Goal: Check status: Check status

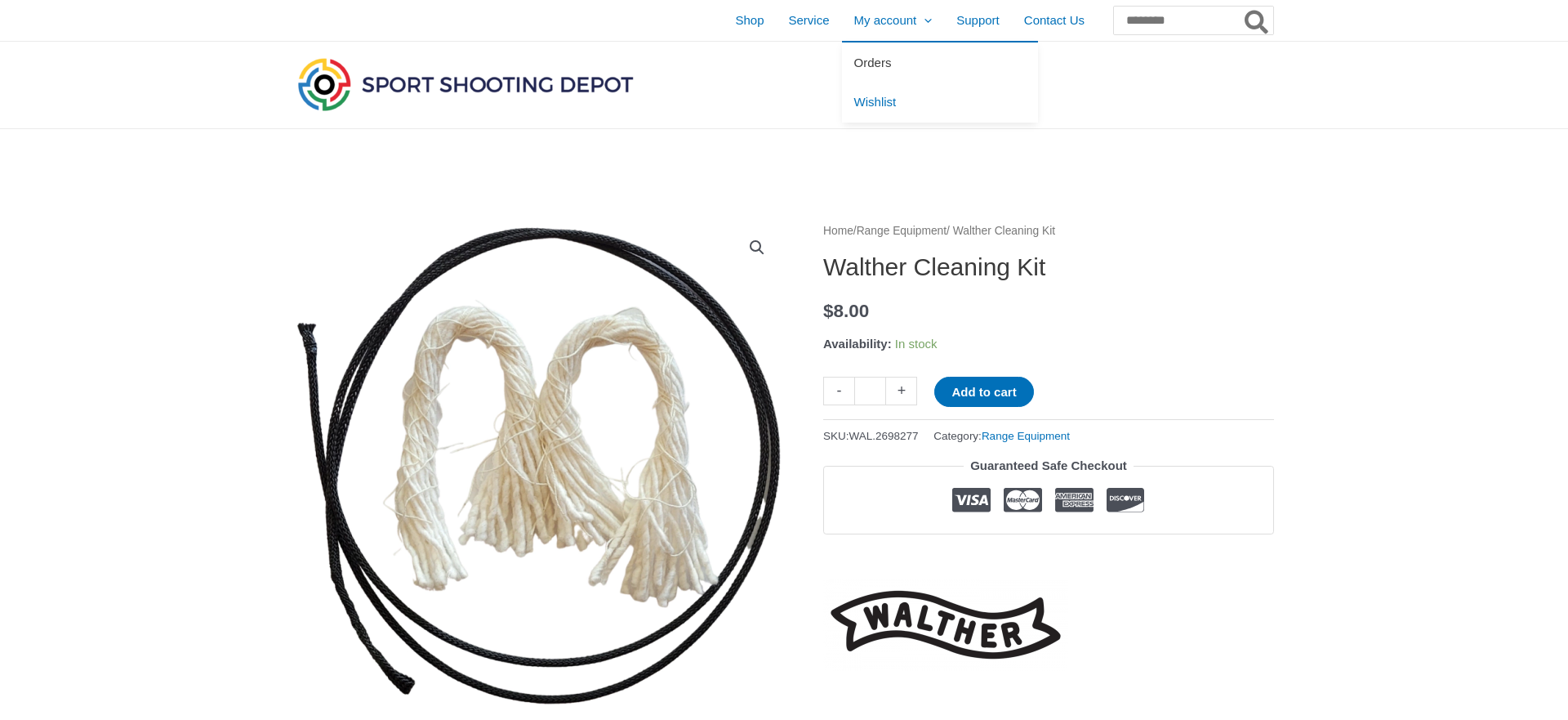
click at [854, 60] on span "Orders" at bounding box center [873, 62] width 38 height 14
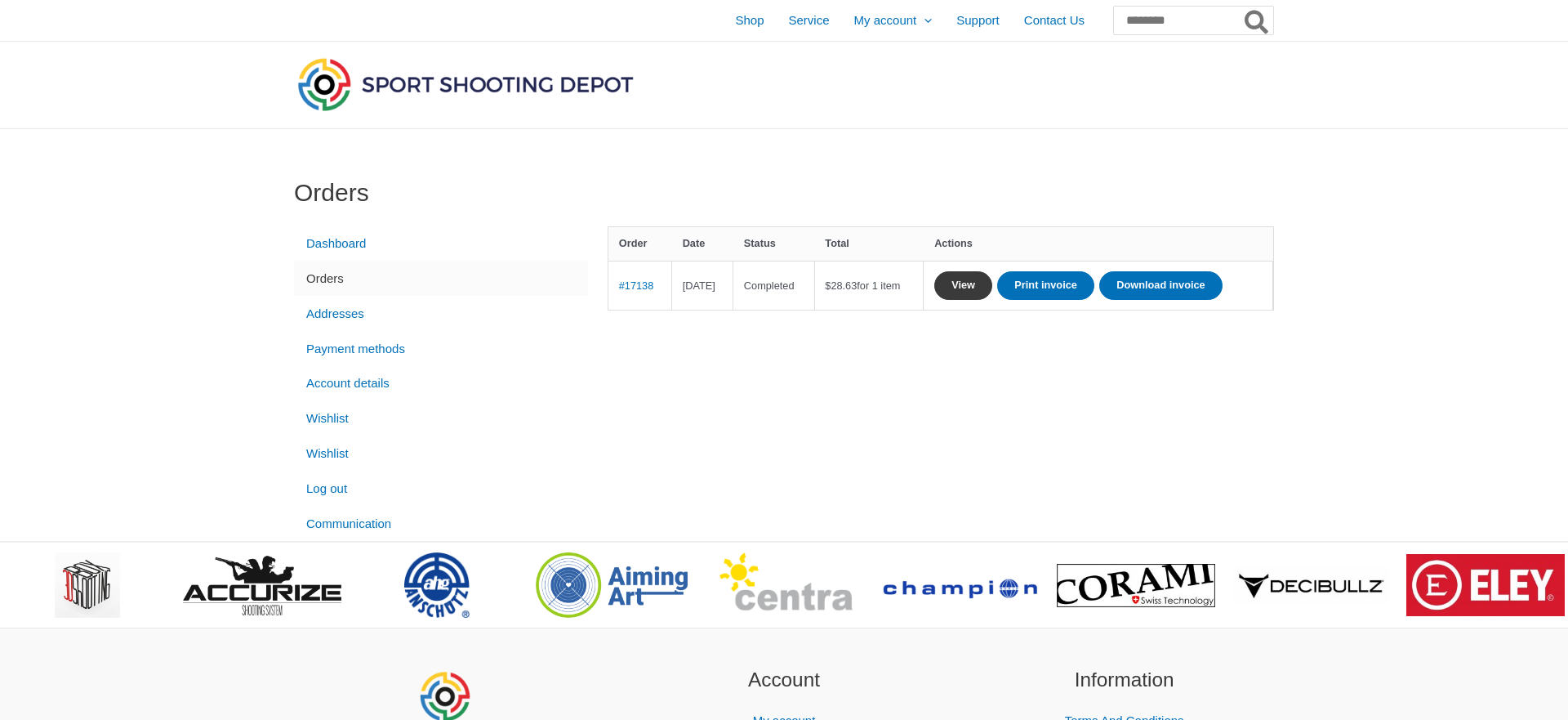
click at [993, 280] on link "View" at bounding box center [963, 285] width 58 height 29
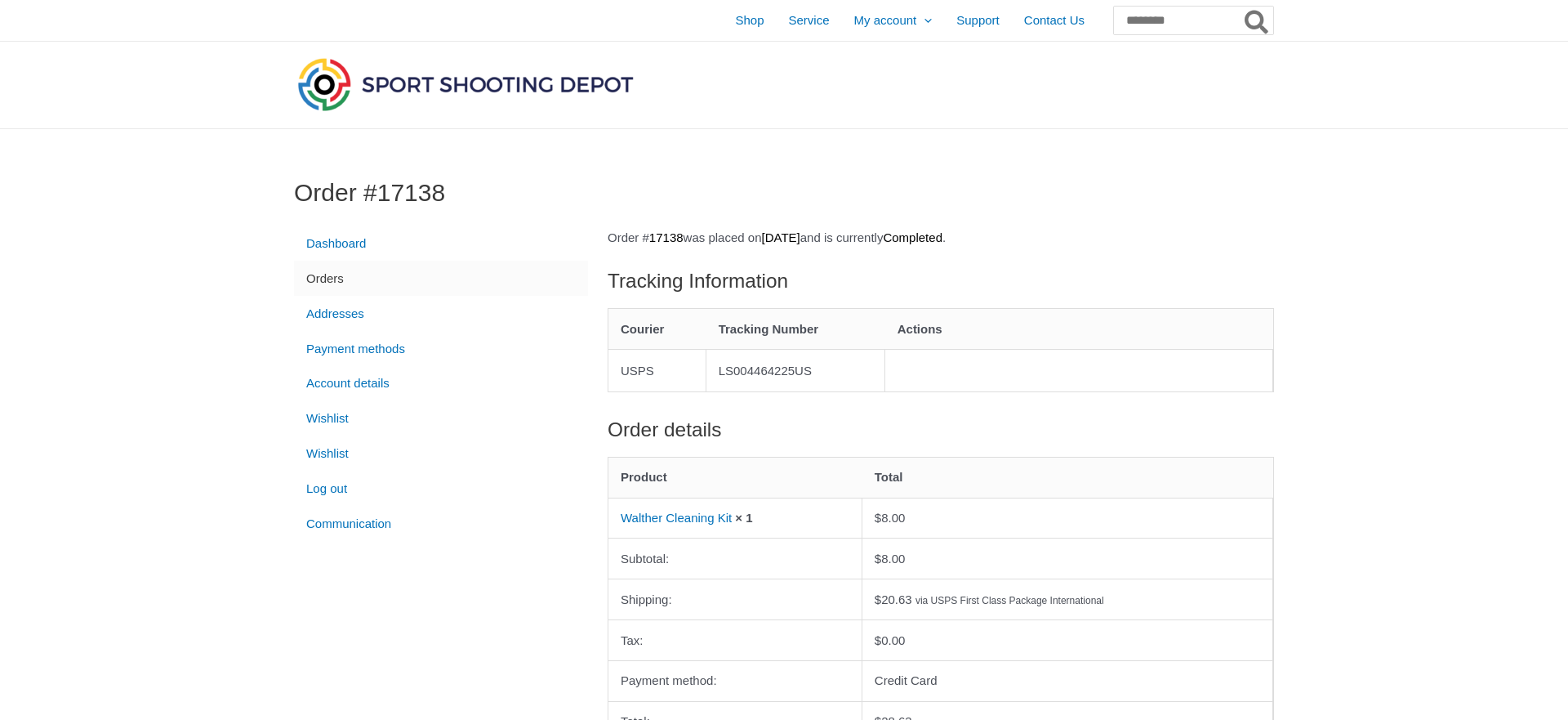
drag, startPoint x: 724, startPoint y: 365, endPoint x: 843, endPoint y: 377, distance: 119.6
click at [843, 377] on td "LS004464225US" at bounding box center [795, 370] width 179 height 43
copy td "LS004464225US"
